Goal: Information Seeking & Learning: Learn about a topic

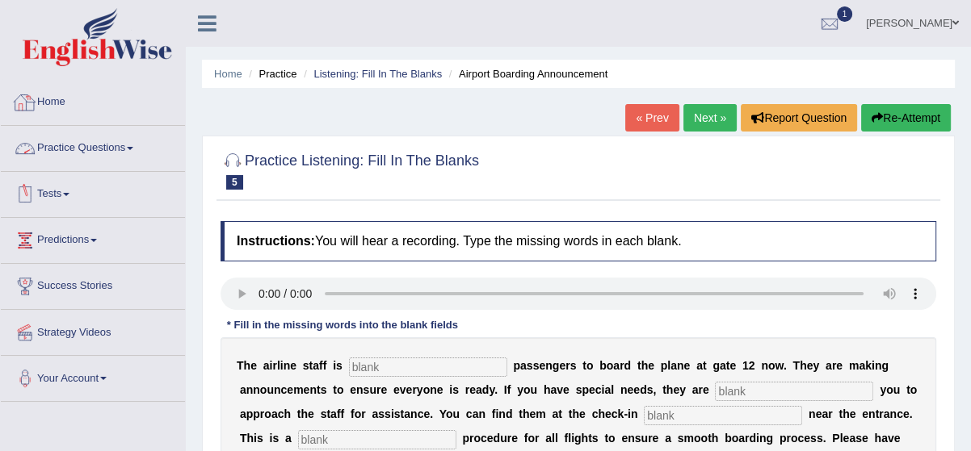
click at [52, 101] on link "Home" at bounding box center [93, 100] width 184 height 40
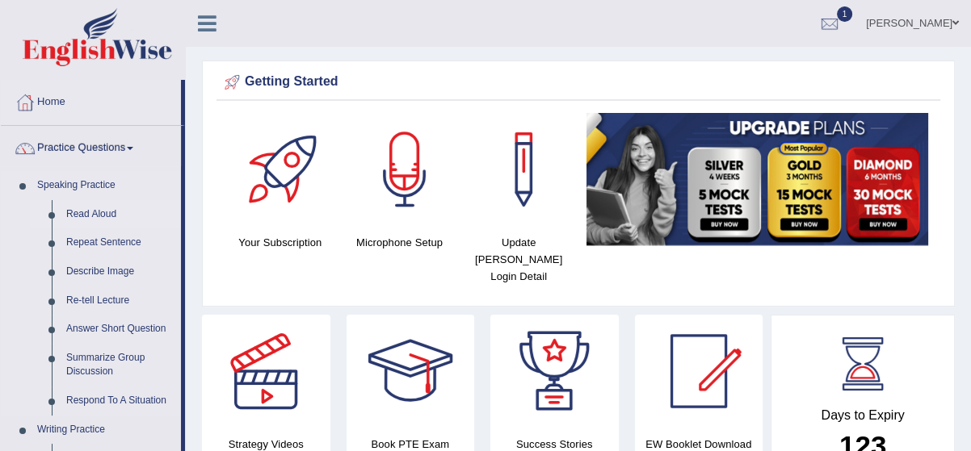
click at [113, 212] on link "Read Aloud" at bounding box center [120, 214] width 122 height 29
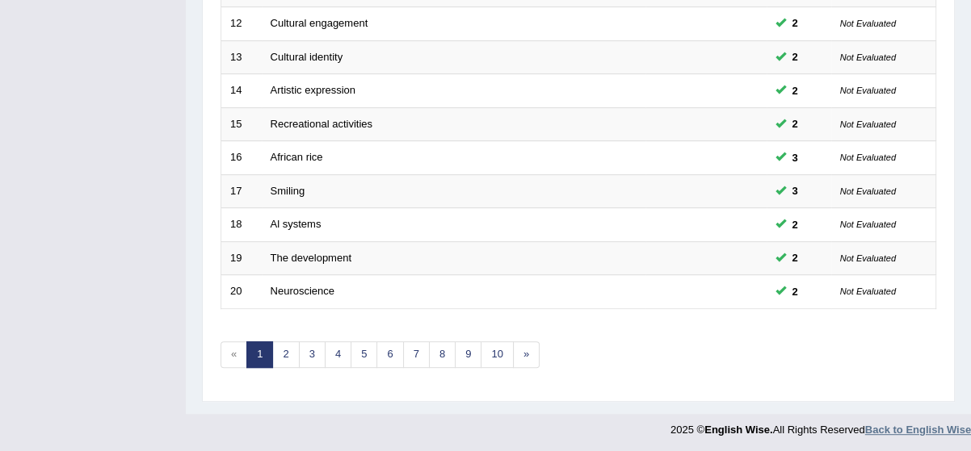
scroll to position [615, 0]
click at [326, 350] on link "4" at bounding box center [338, 354] width 27 height 27
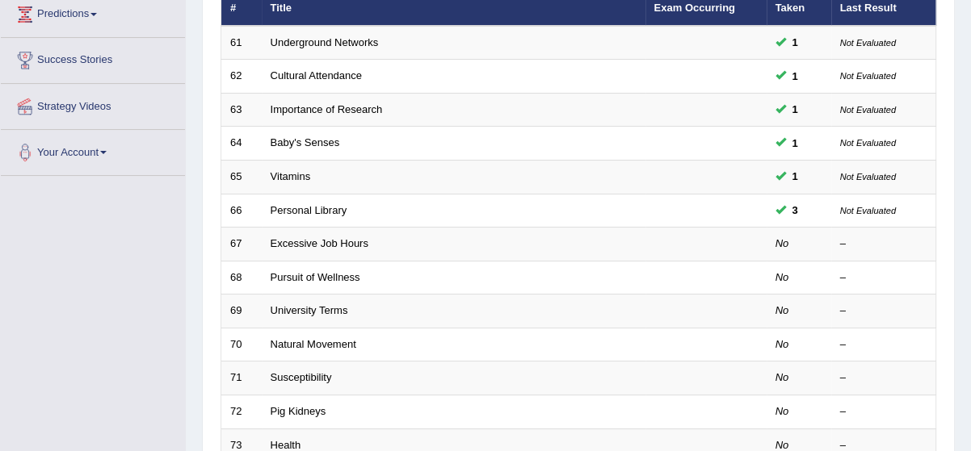
scroll to position [234, 0]
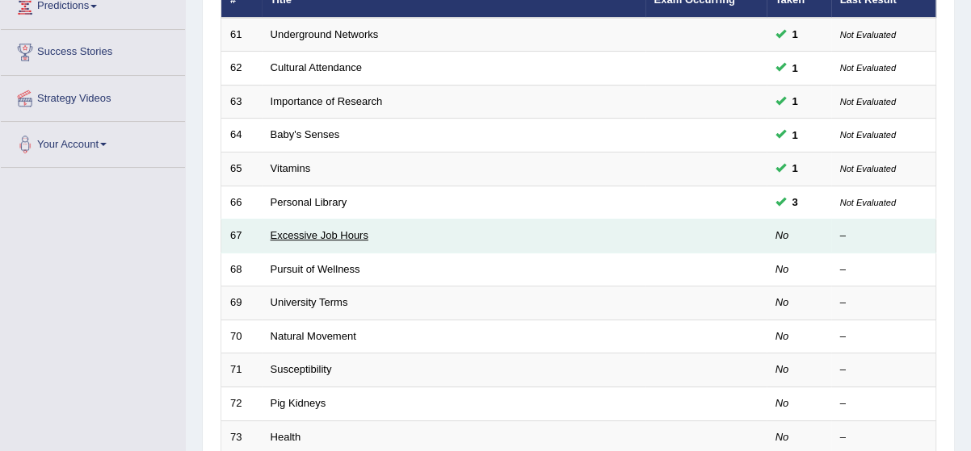
click at [314, 236] on link "Excessive Job Hours" at bounding box center [320, 235] width 98 height 12
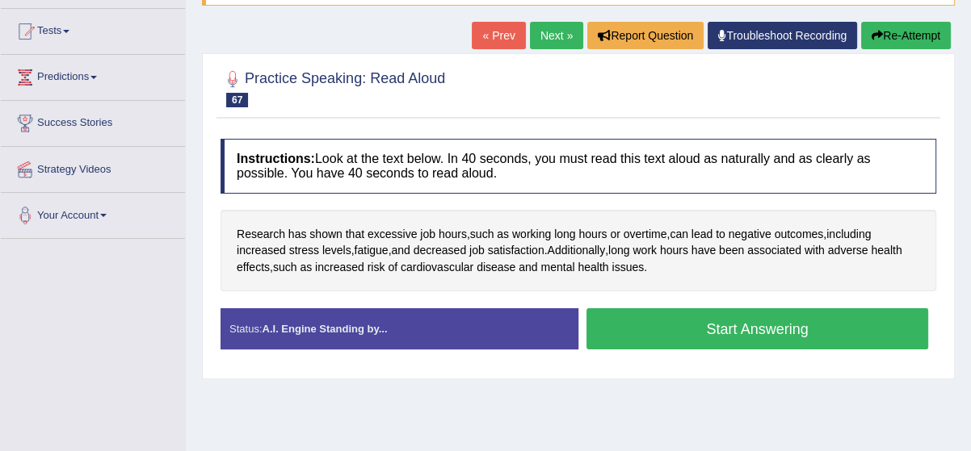
scroll to position [176, 0]
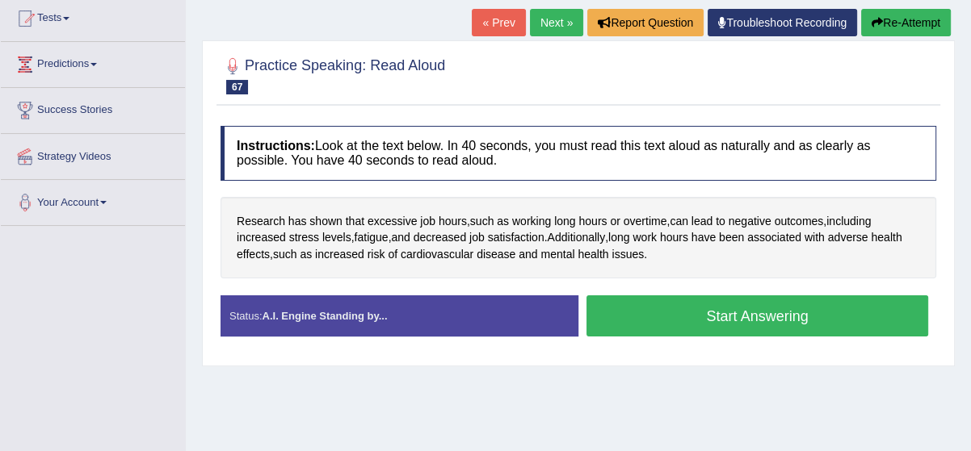
click at [793, 317] on button "Start Answering" at bounding box center [757, 316] width 342 height 41
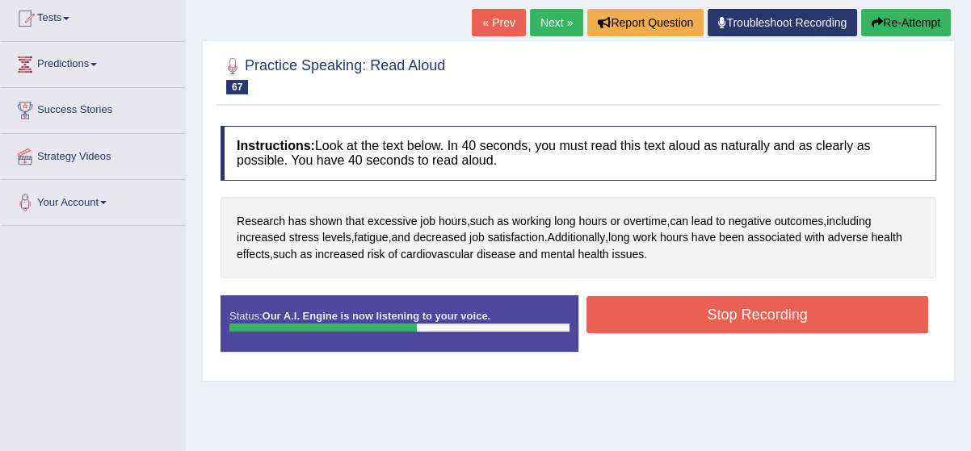
click at [793, 317] on button "Stop Recording" at bounding box center [757, 314] width 342 height 37
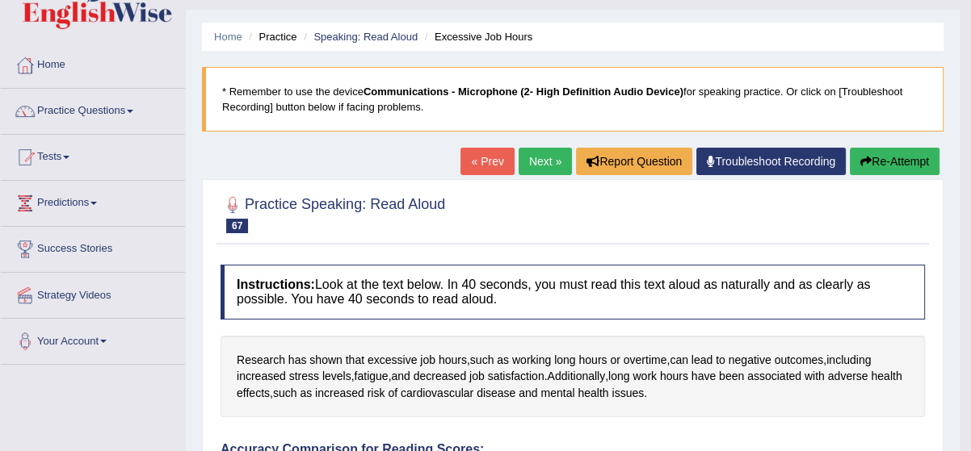
scroll to position [29, 0]
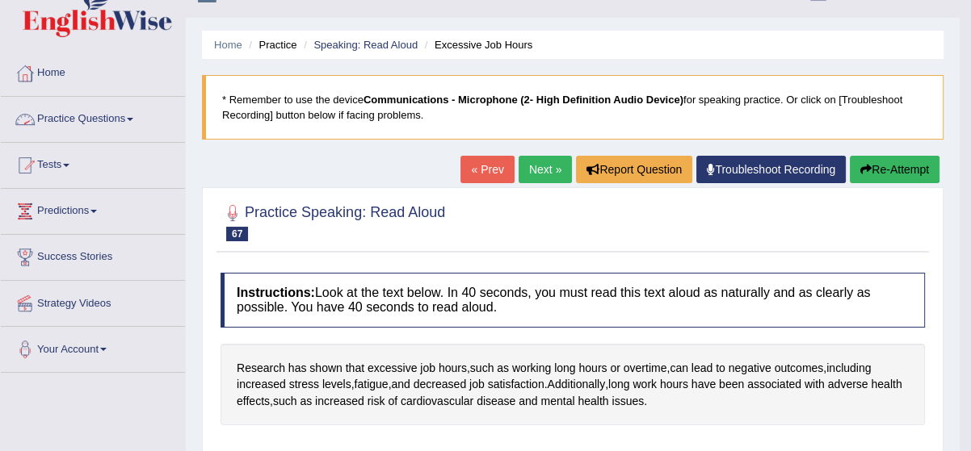
click at [129, 119] on link "Practice Questions" at bounding box center [93, 117] width 184 height 40
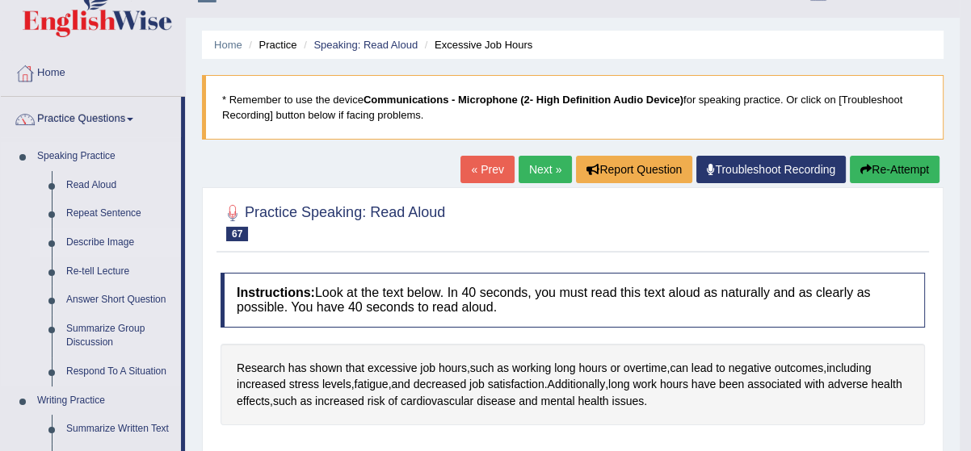
click at [115, 242] on link "Describe Image" at bounding box center [120, 243] width 122 height 29
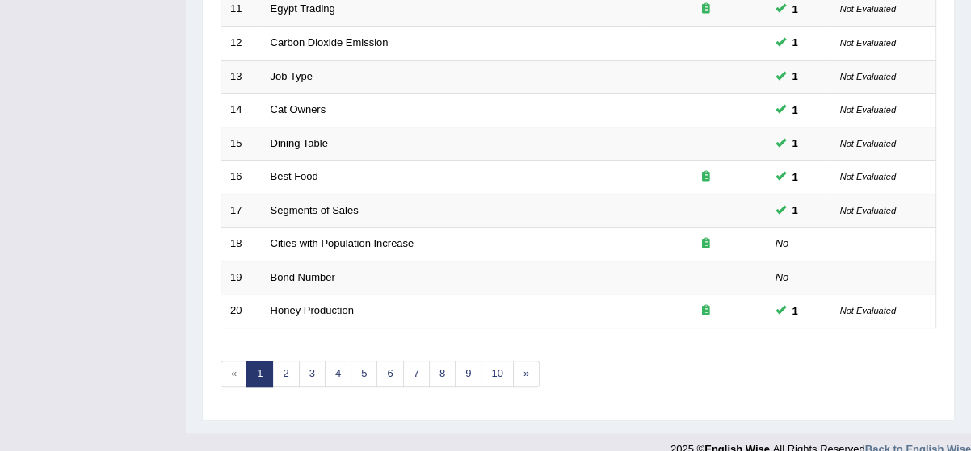
scroll to position [615, 0]
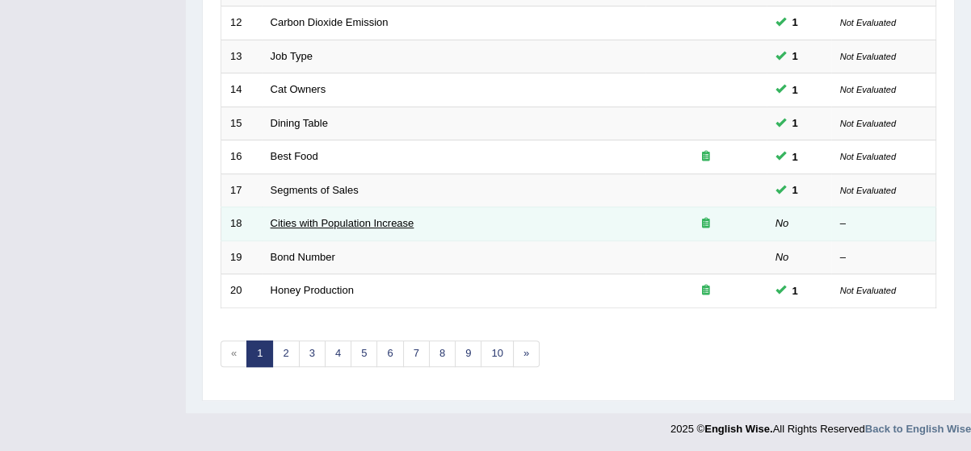
click at [309, 224] on link "Cities with Population Increase" at bounding box center [343, 223] width 144 height 12
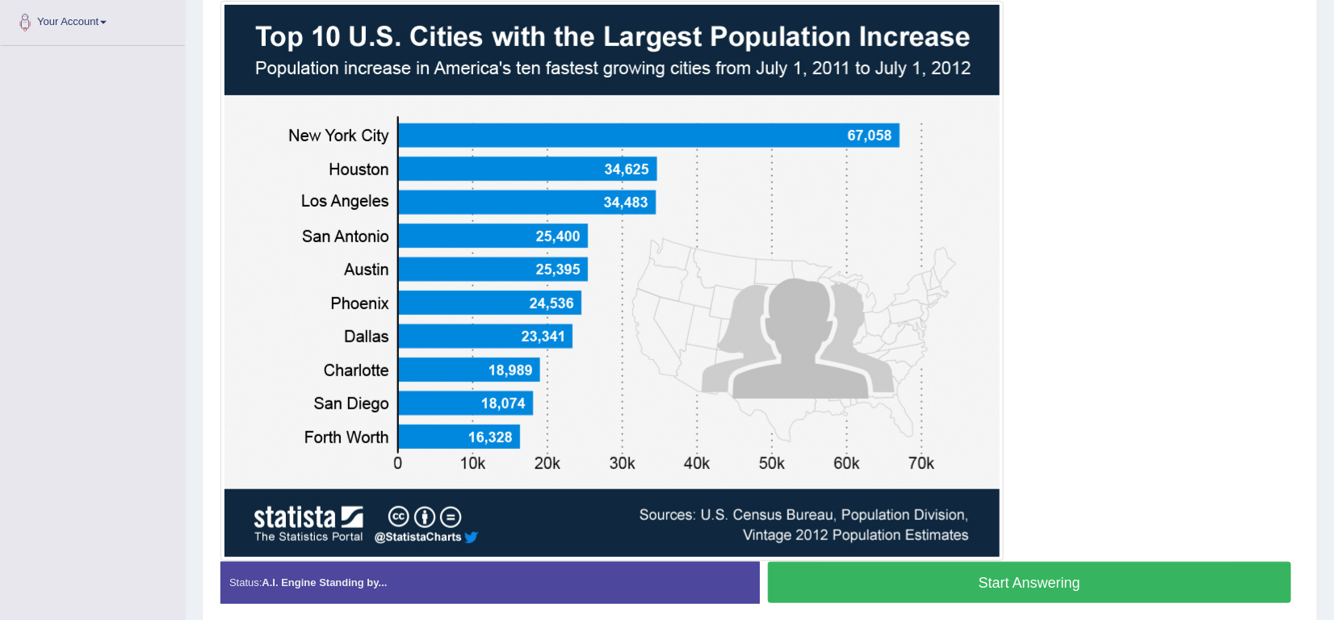
scroll to position [342, 0]
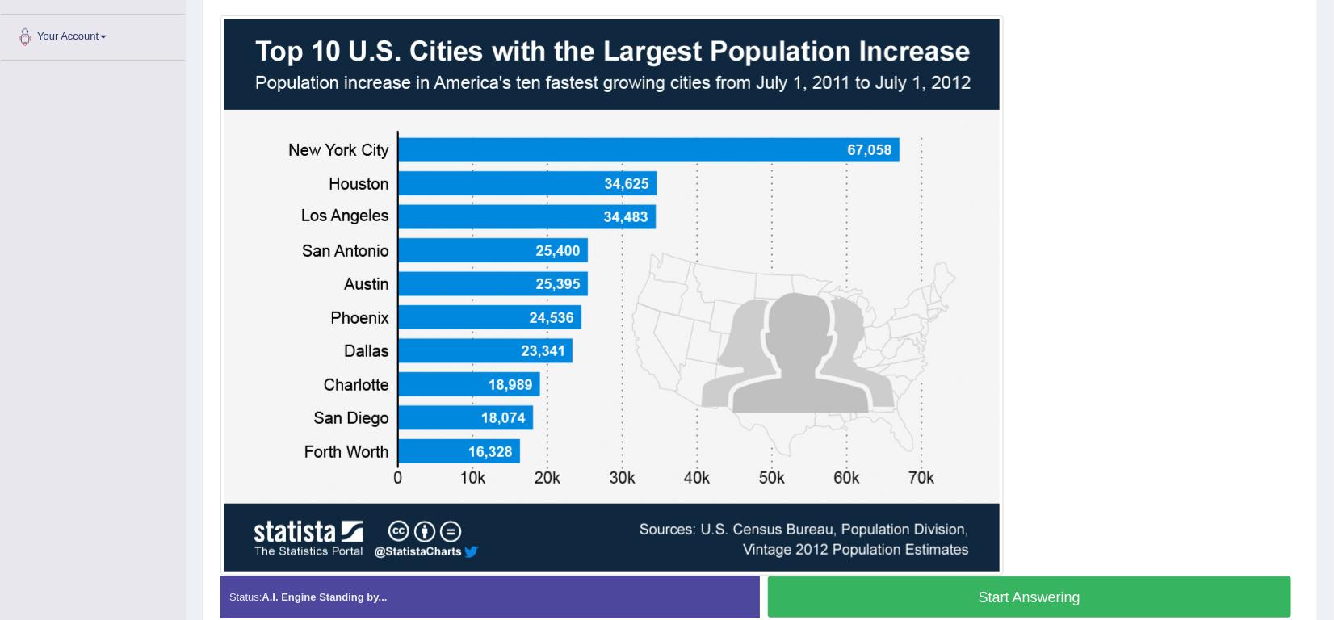
click at [970, 451] on button "Start Answering" at bounding box center [1029, 597] width 523 height 41
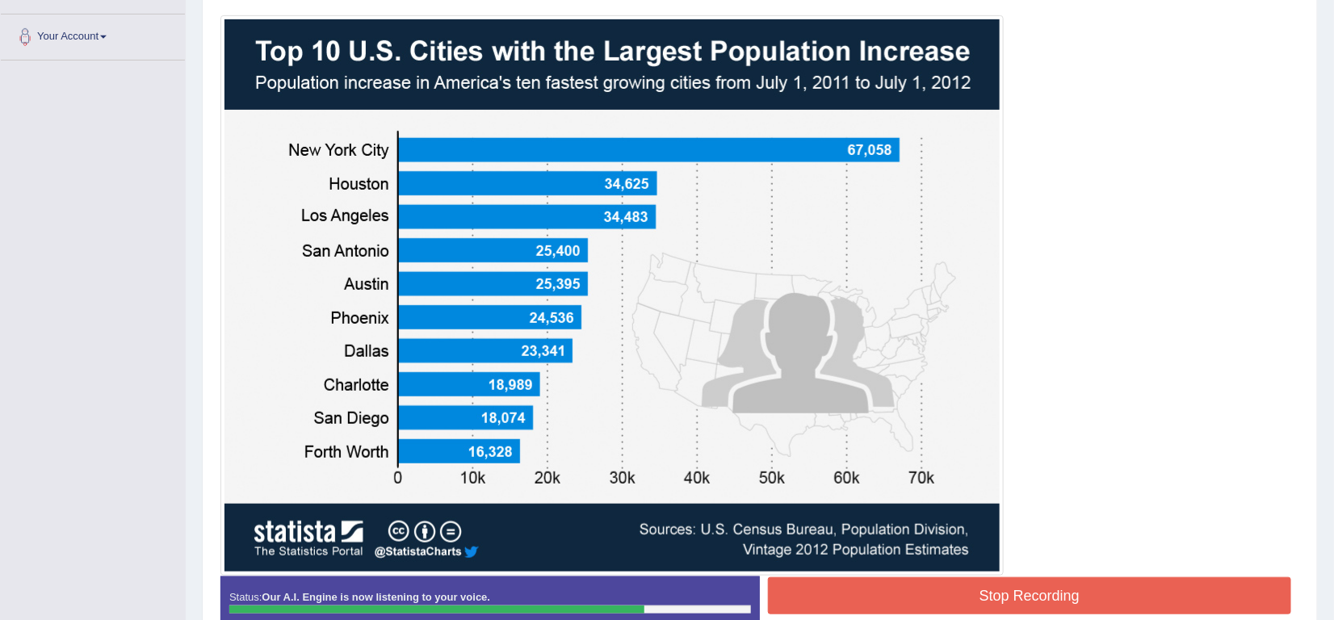
click at [970, 451] on button "Stop Recording" at bounding box center [1029, 595] width 523 height 37
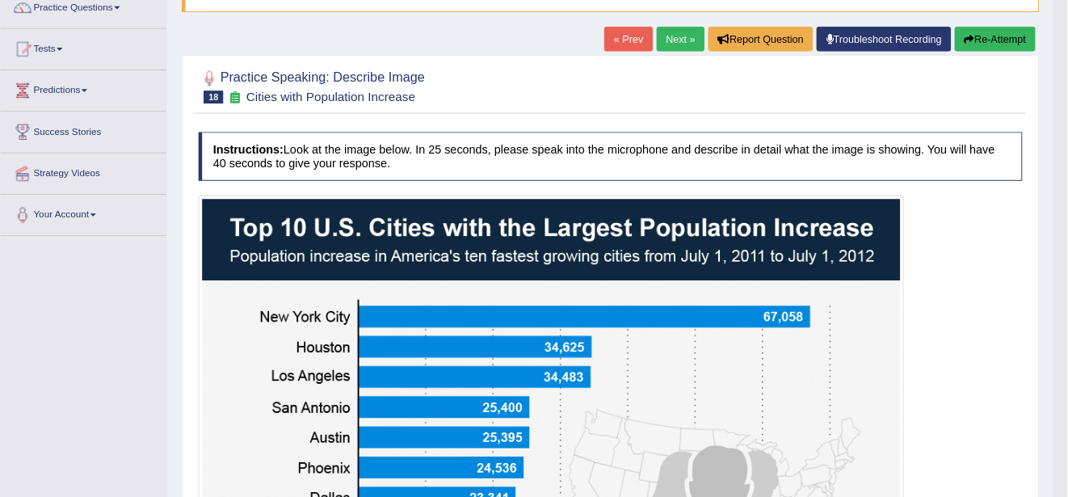
scroll to position [140, 0]
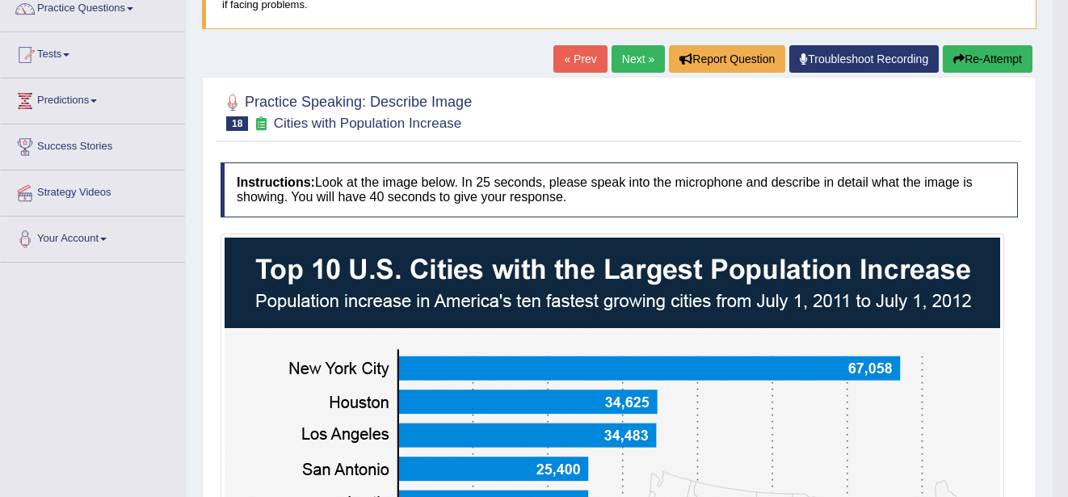
drag, startPoint x: 1220, startPoint y: 18, endPoint x: 136, endPoint y: 10, distance: 1084.5
click at [136, 10] on link "Practice Questions" at bounding box center [93, 6] width 184 height 40
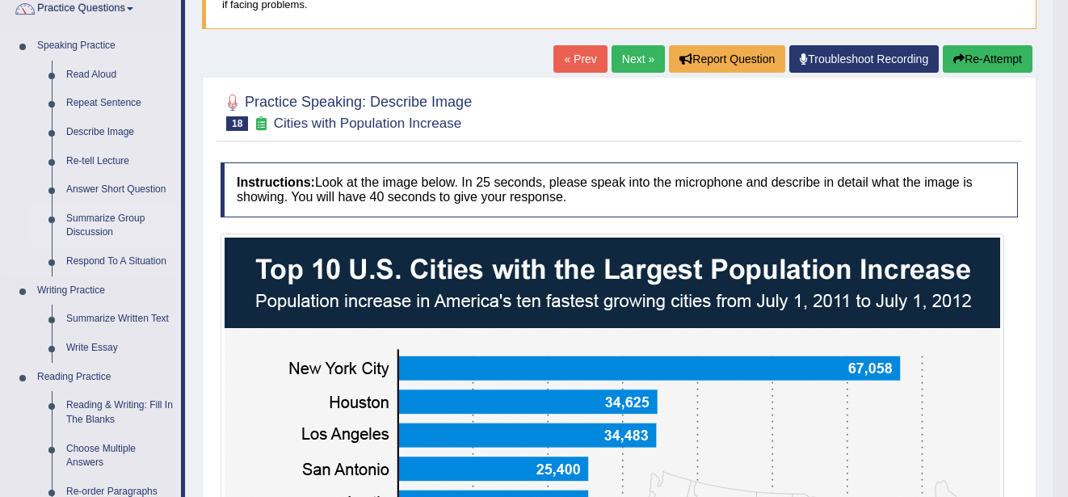
click at [102, 226] on link "Summarize Group Discussion" at bounding box center [120, 225] width 122 height 43
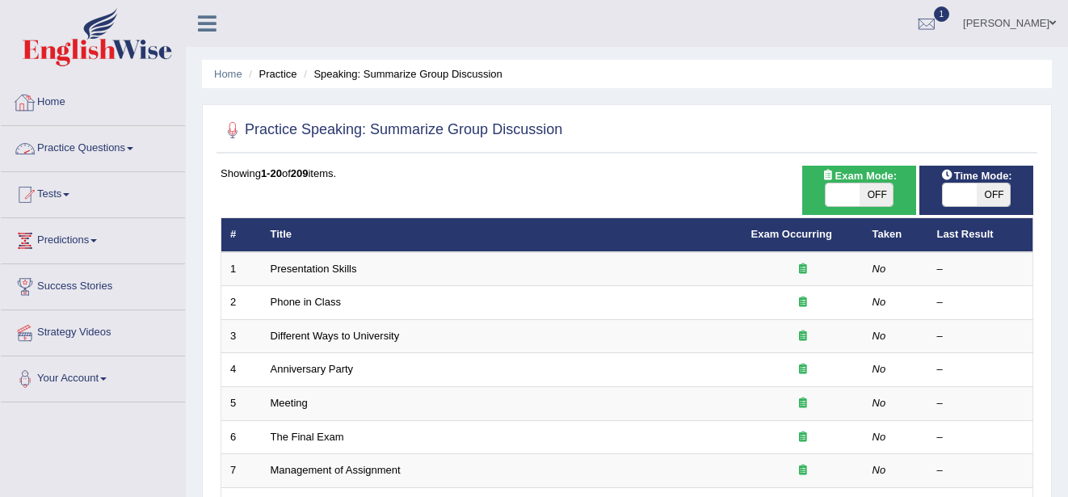
click at [35, 91] on div at bounding box center [25, 102] width 24 height 24
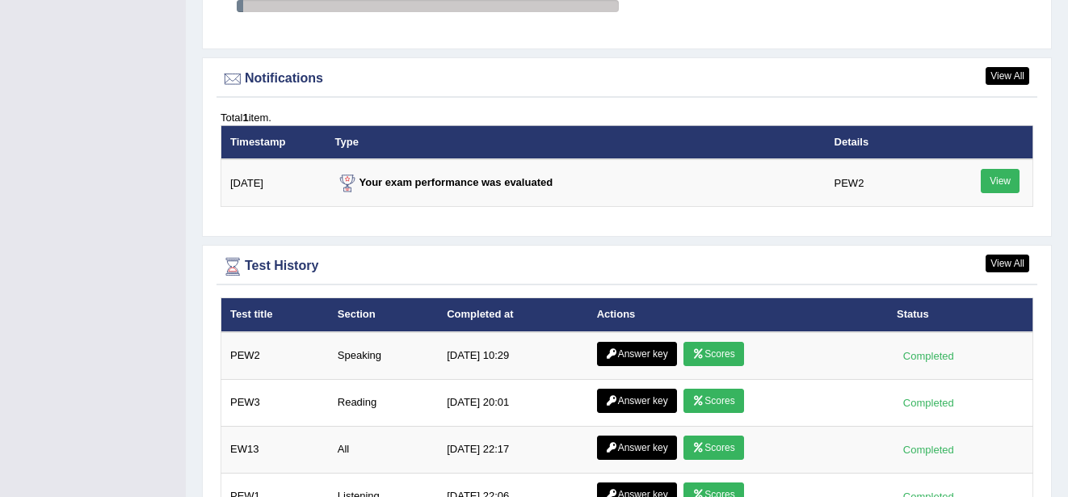
scroll to position [1938, 0]
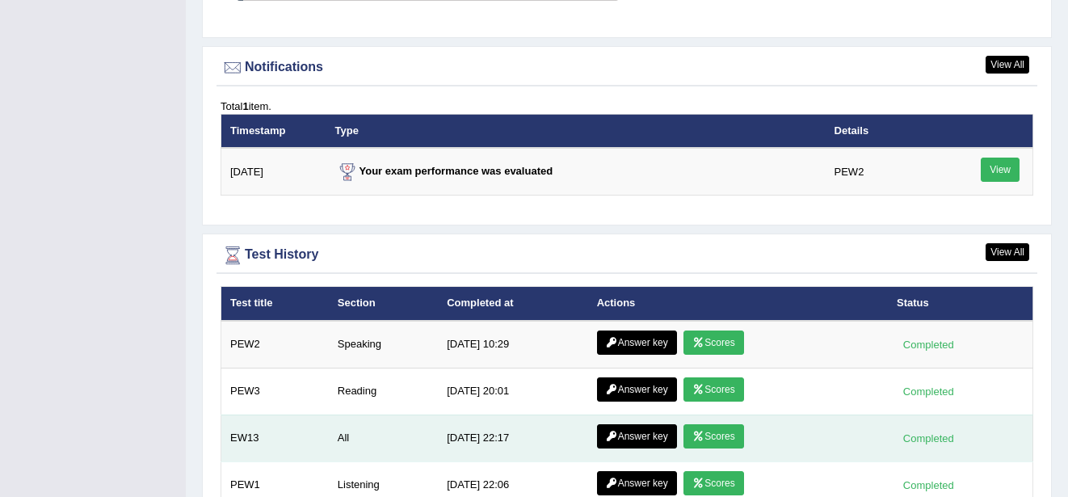
click at [716, 424] on link "Scores" at bounding box center [713, 436] width 60 height 24
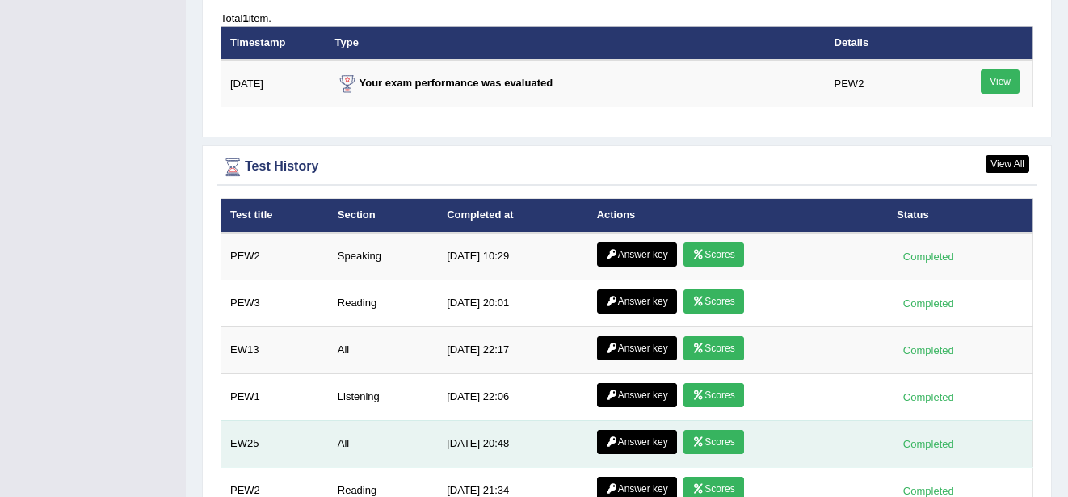
click at [706, 430] on link "Scores" at bounding box center [713, 442] width 60 height 24
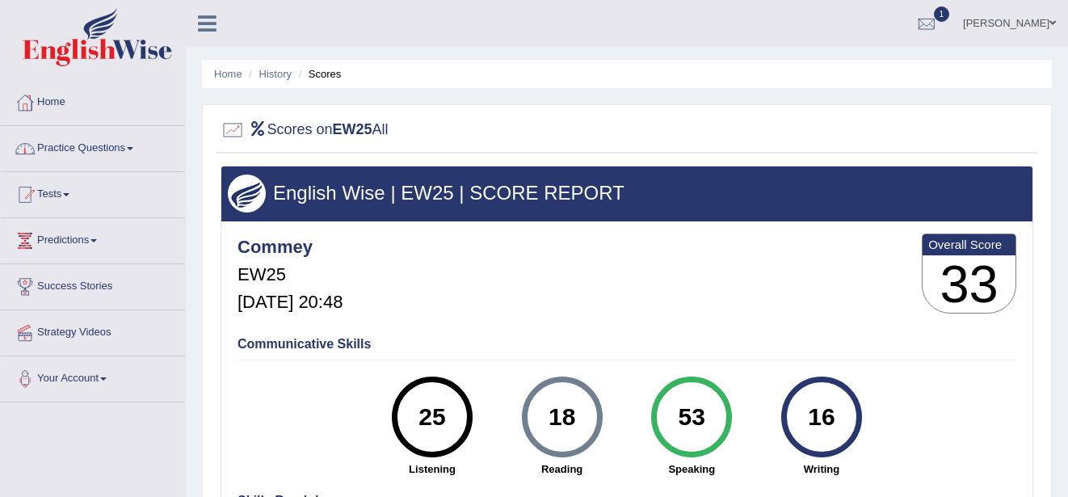
click at [127, 144] on link "Practice Questions" at bounding box center [93, 146] width 184 height 40
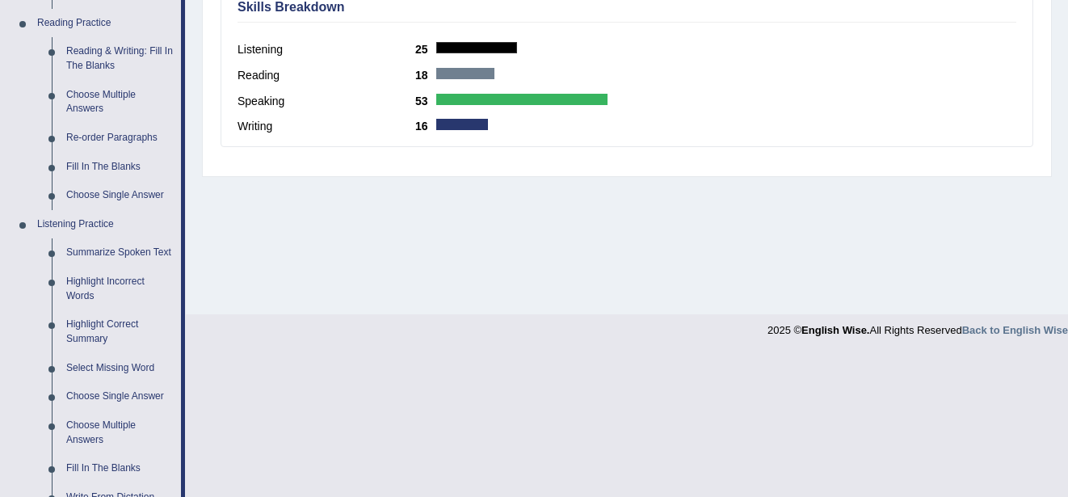
scroll to position [517, 0]
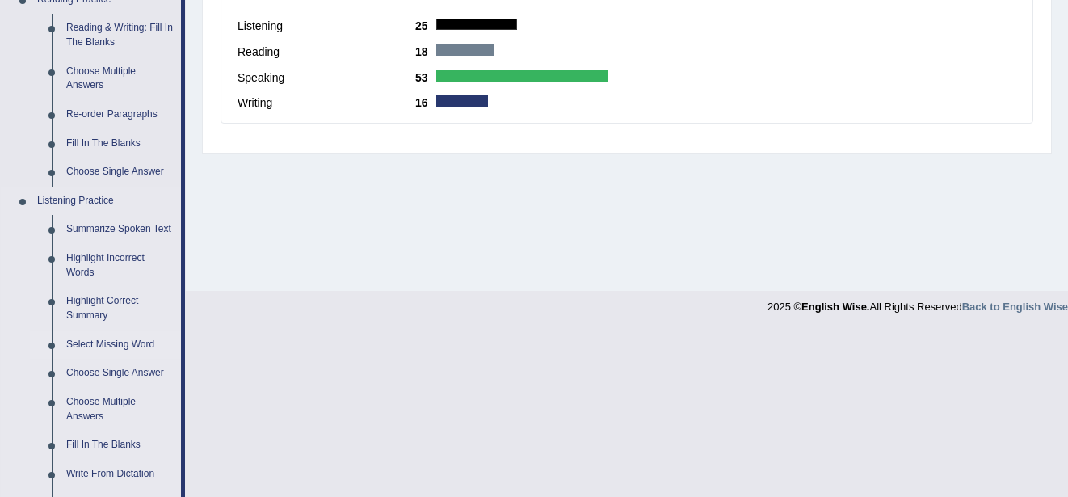
click at [133, 341] on link "Select Missing Word" at bounding box center [120, 344] width 122 height 29
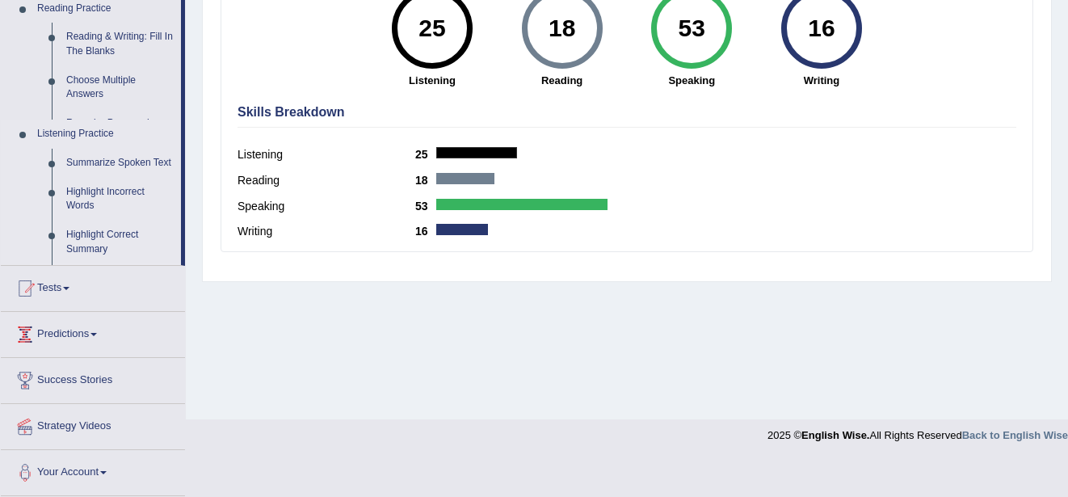
scroll to position [351, 0]
